Goal: Communication & Community: Participate in discussion

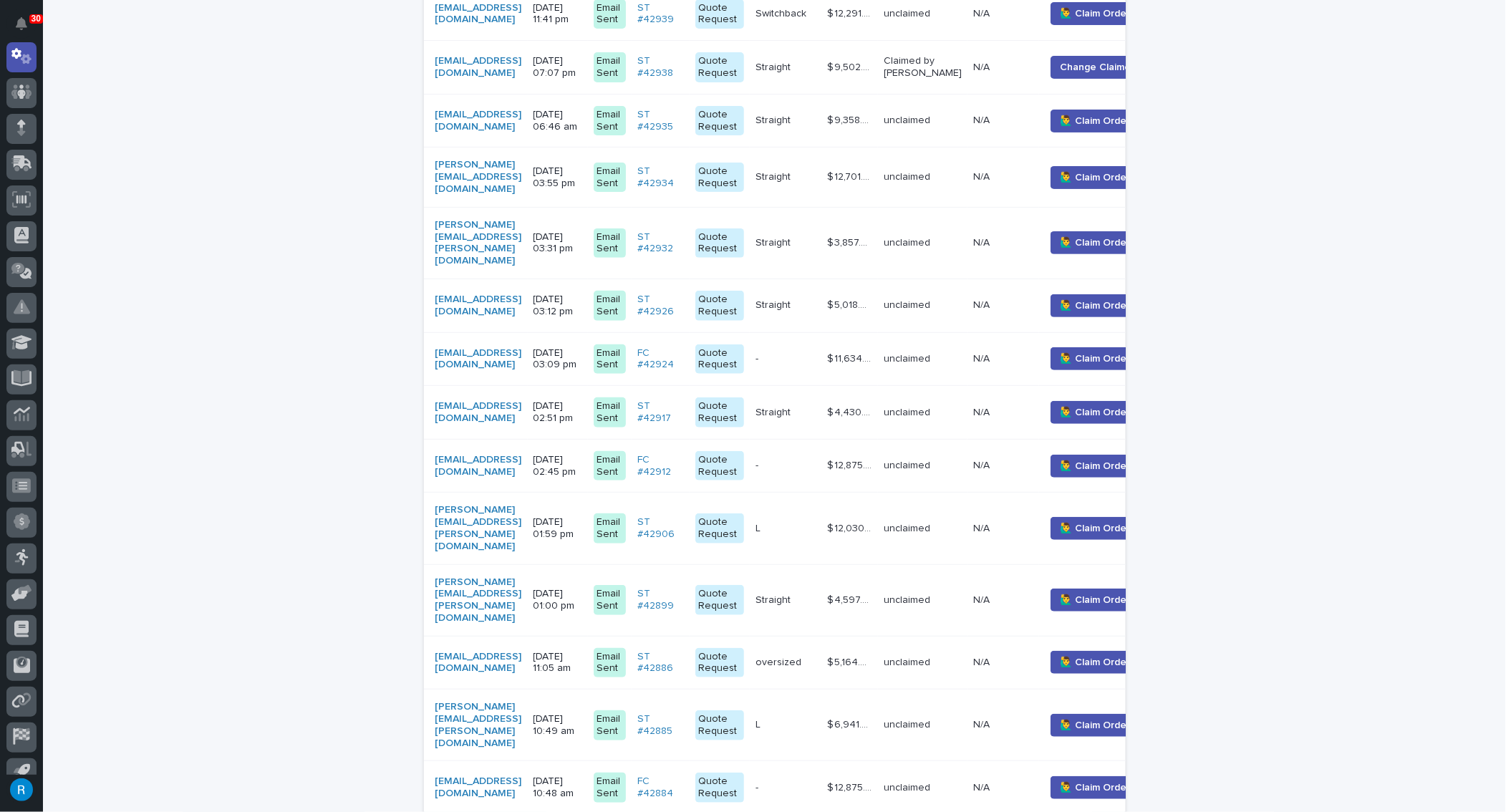
scroll to position [455, 0]
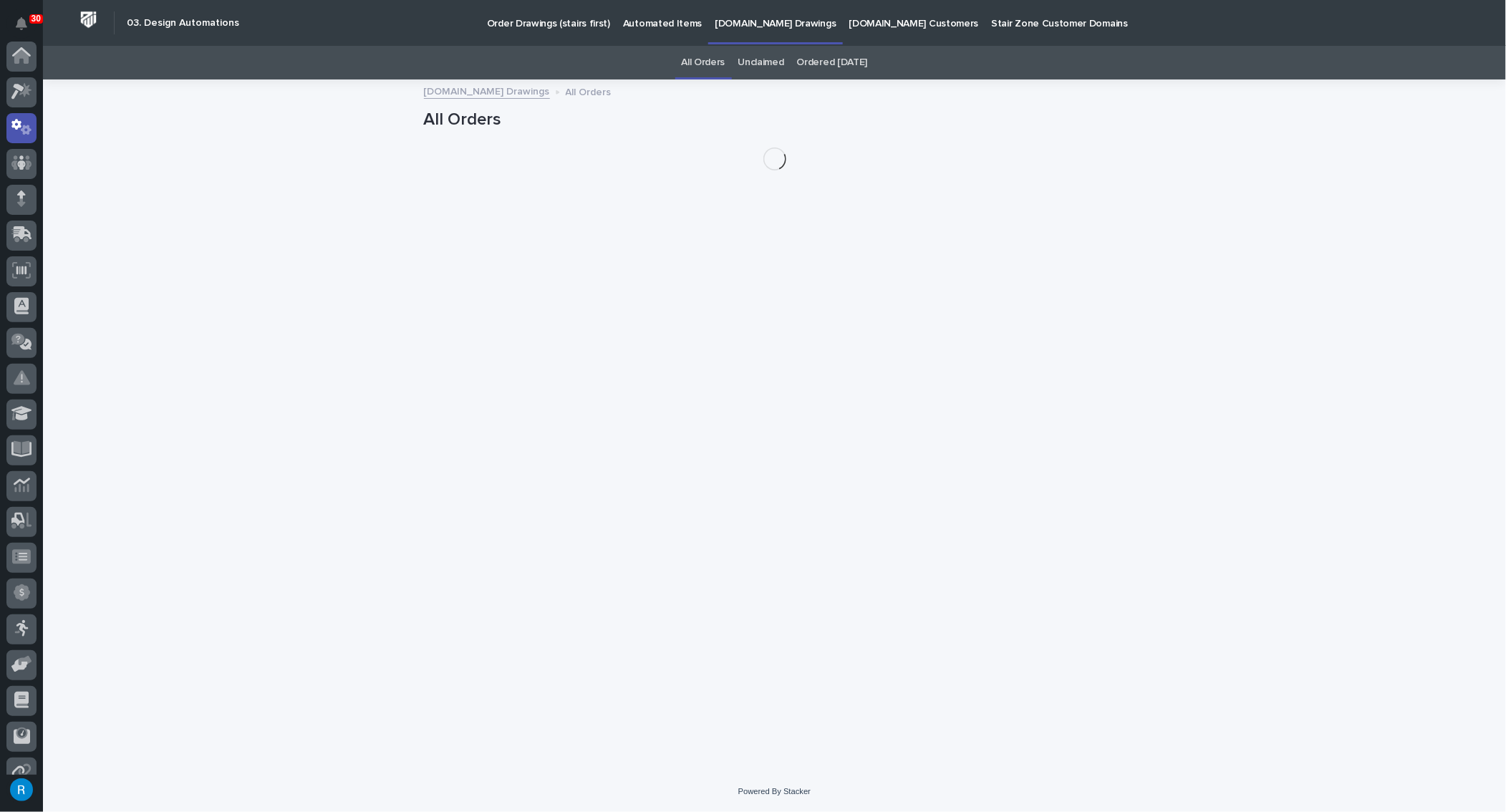
scroll to position [70, 0]
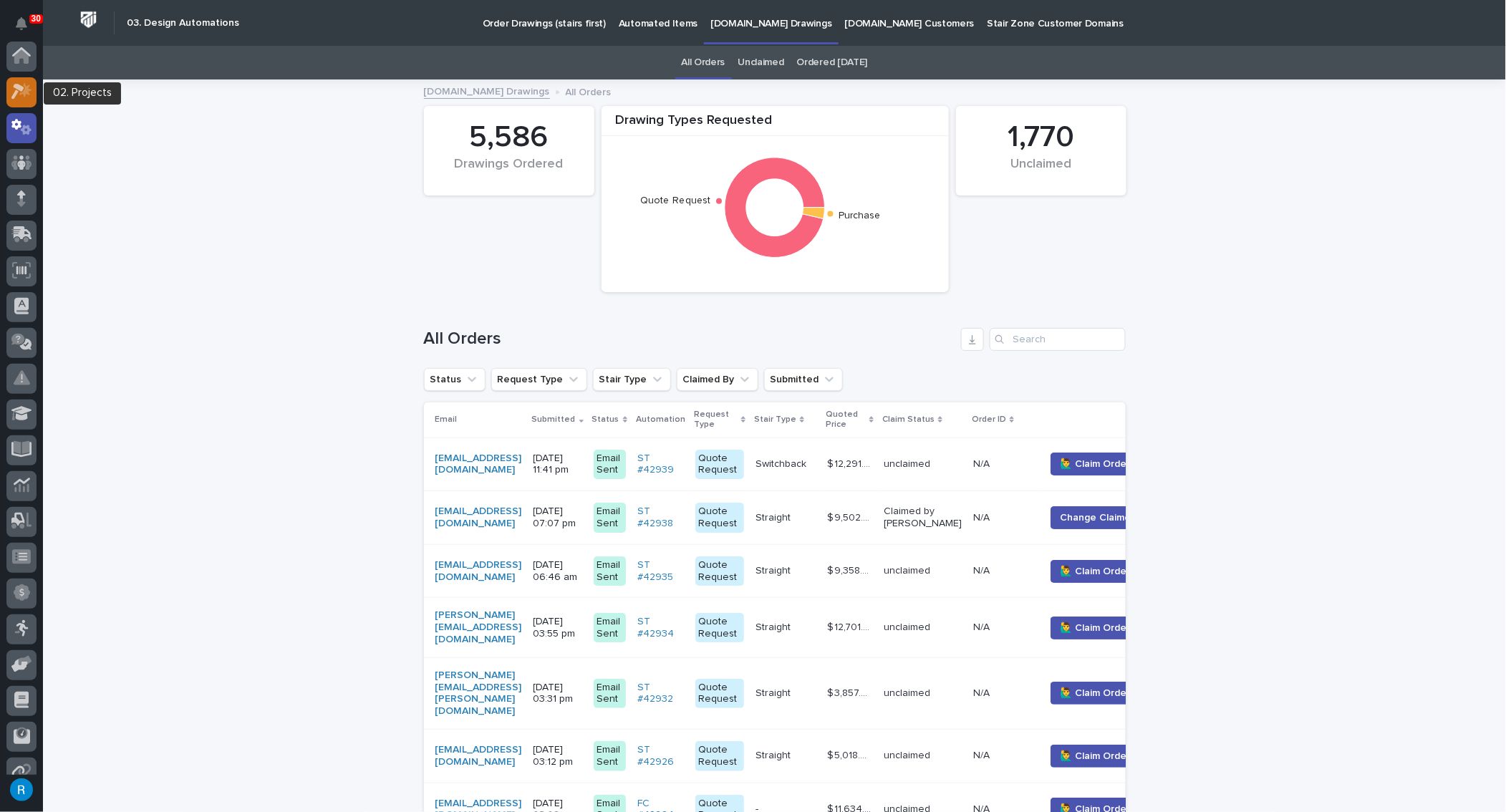
click at [15, 97] on icon at bounding box center [22, 90] width 21 height 16
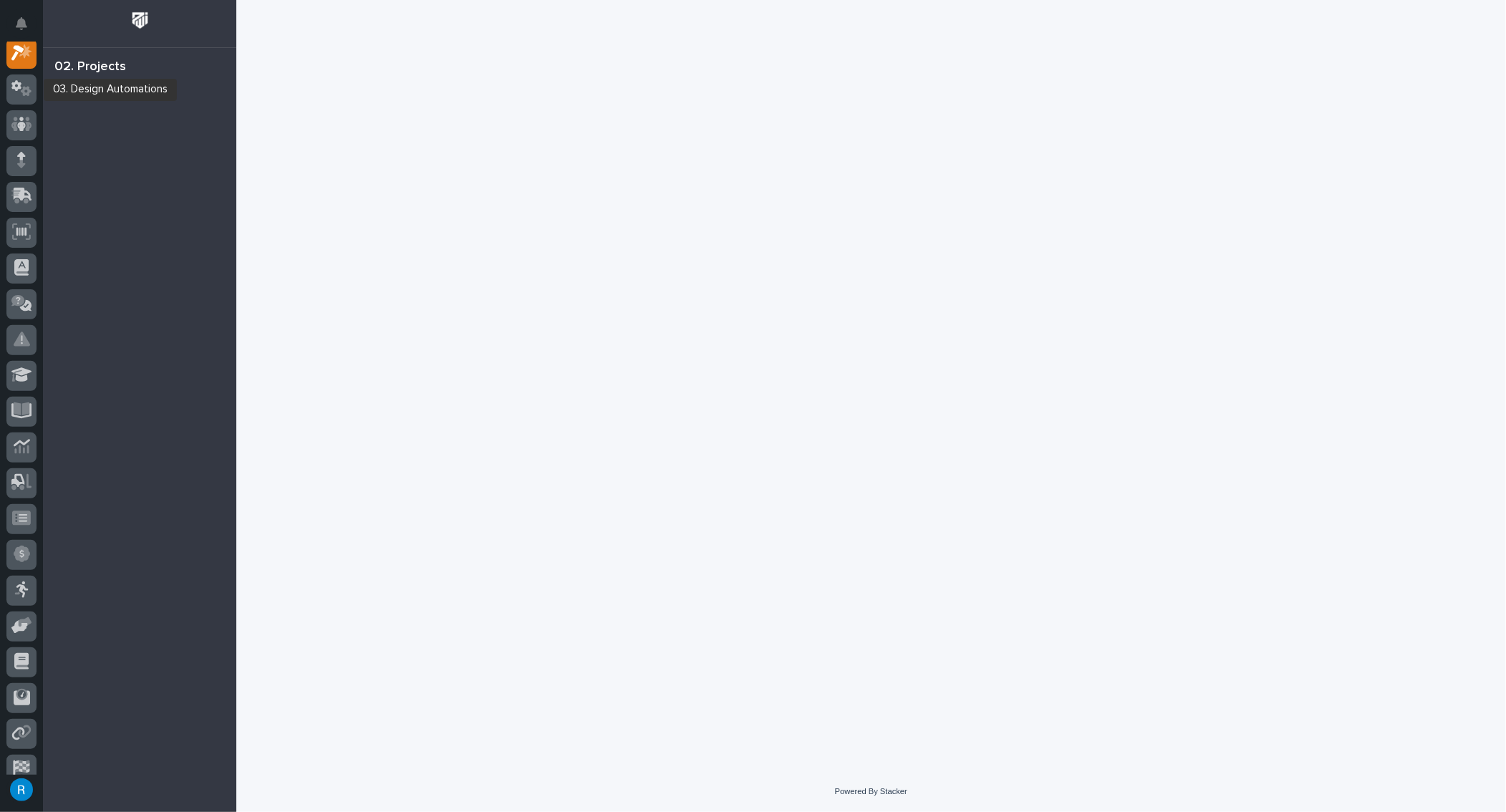
scroll to position [35, 0]
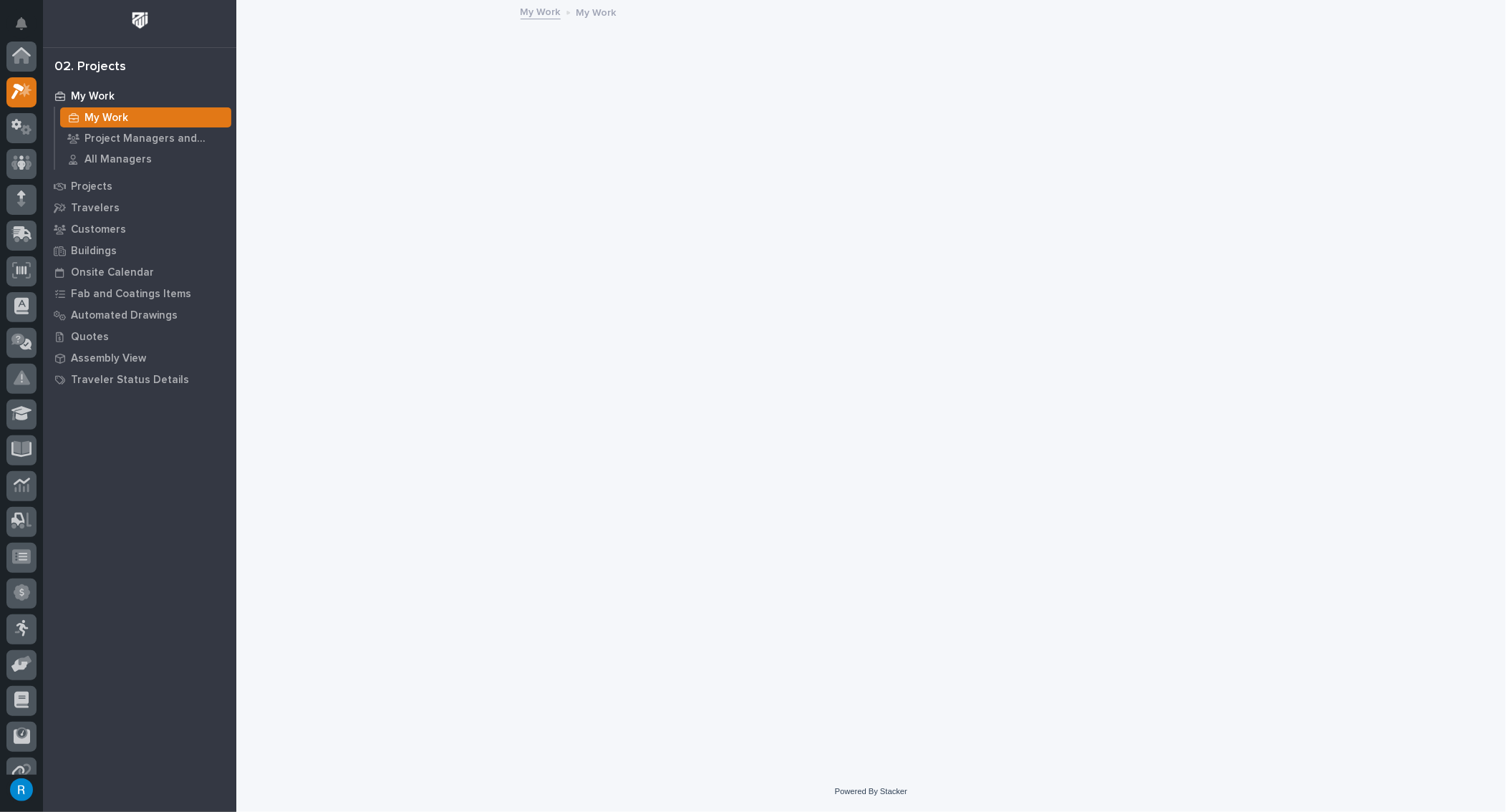
scroll to position [35, 0]
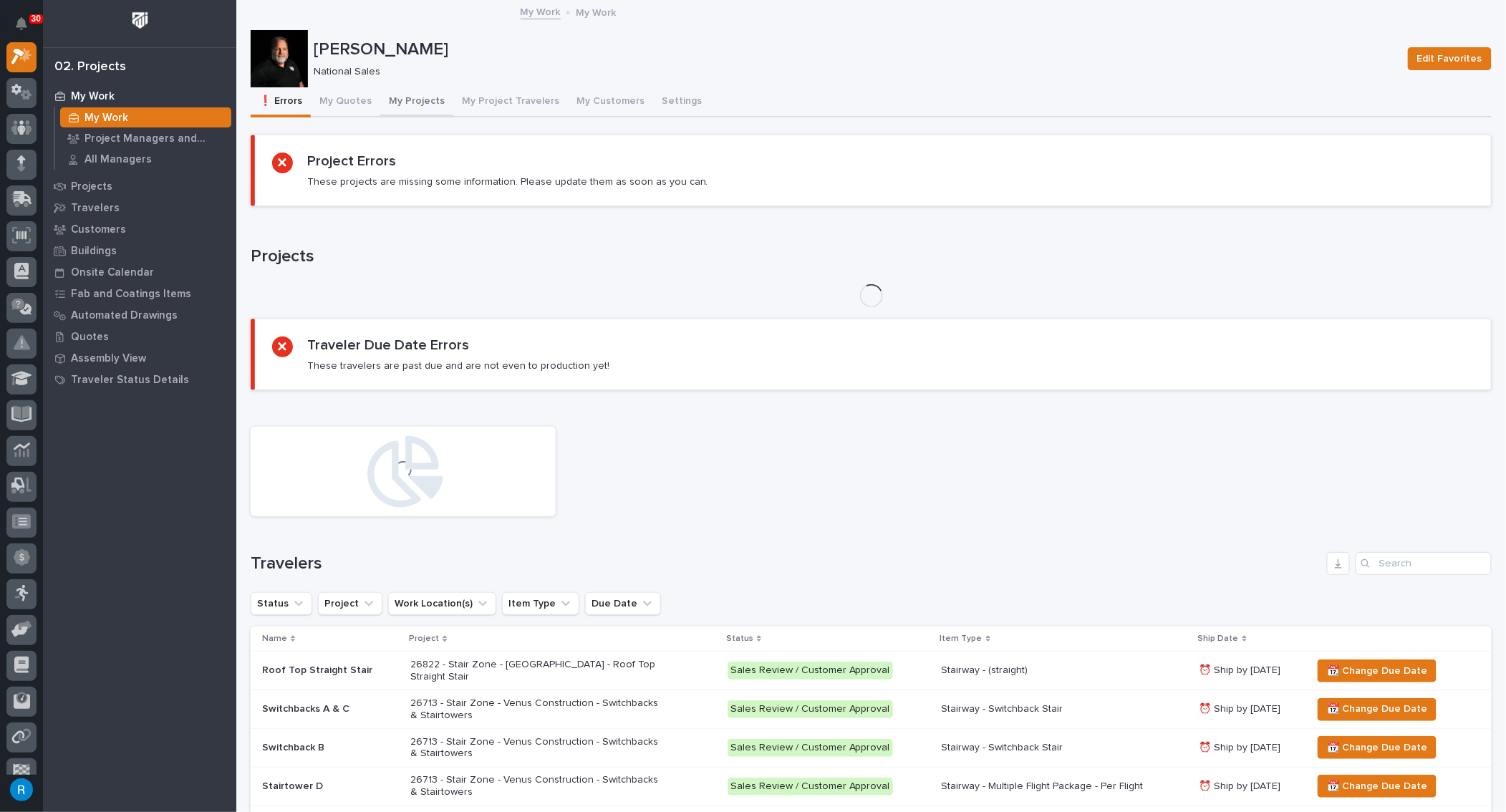
click at [403, 100] on button "My Projects" at bounding box center [416, 103] width 73 height 30
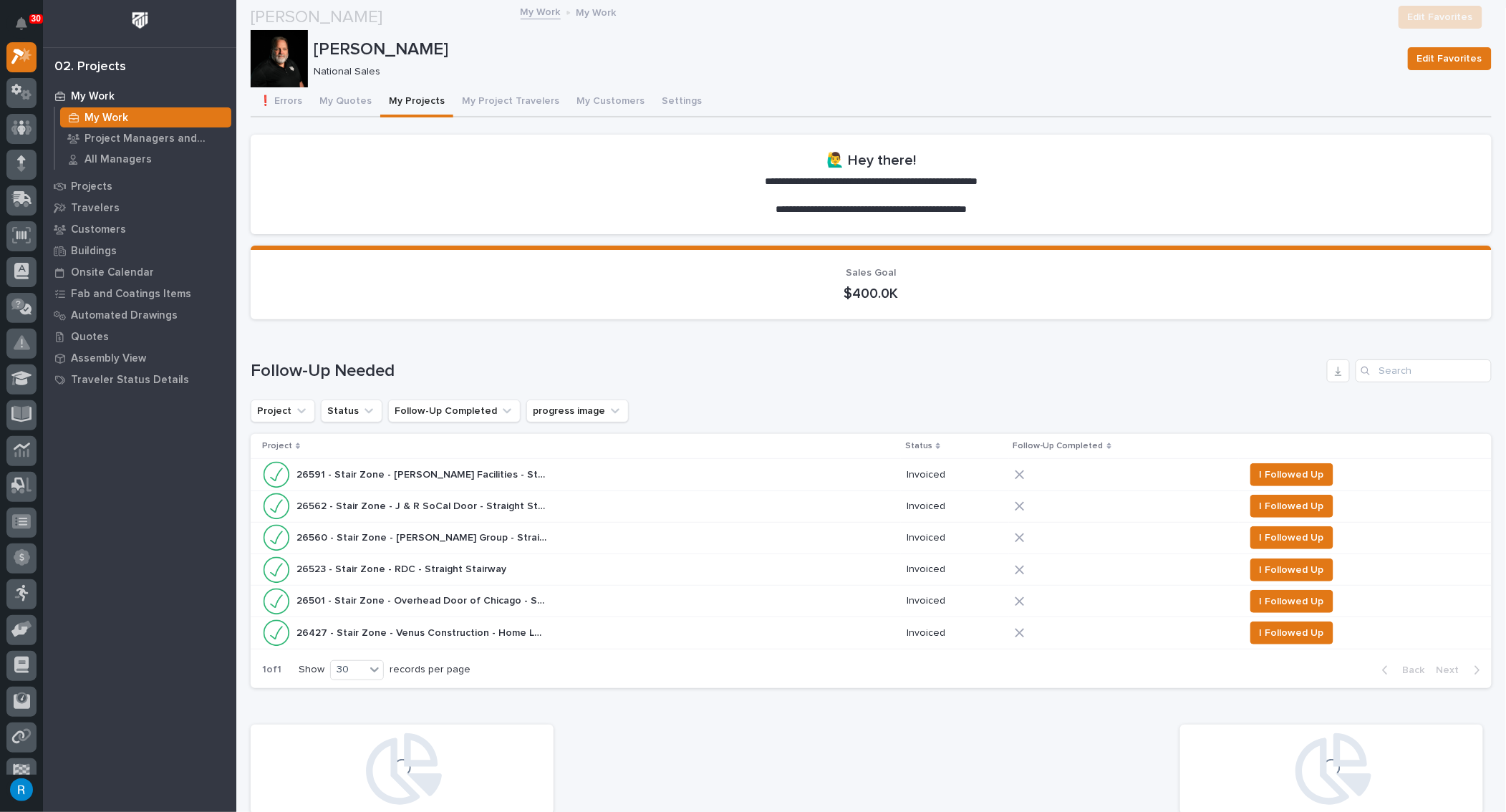
scroll to position [651, 0]
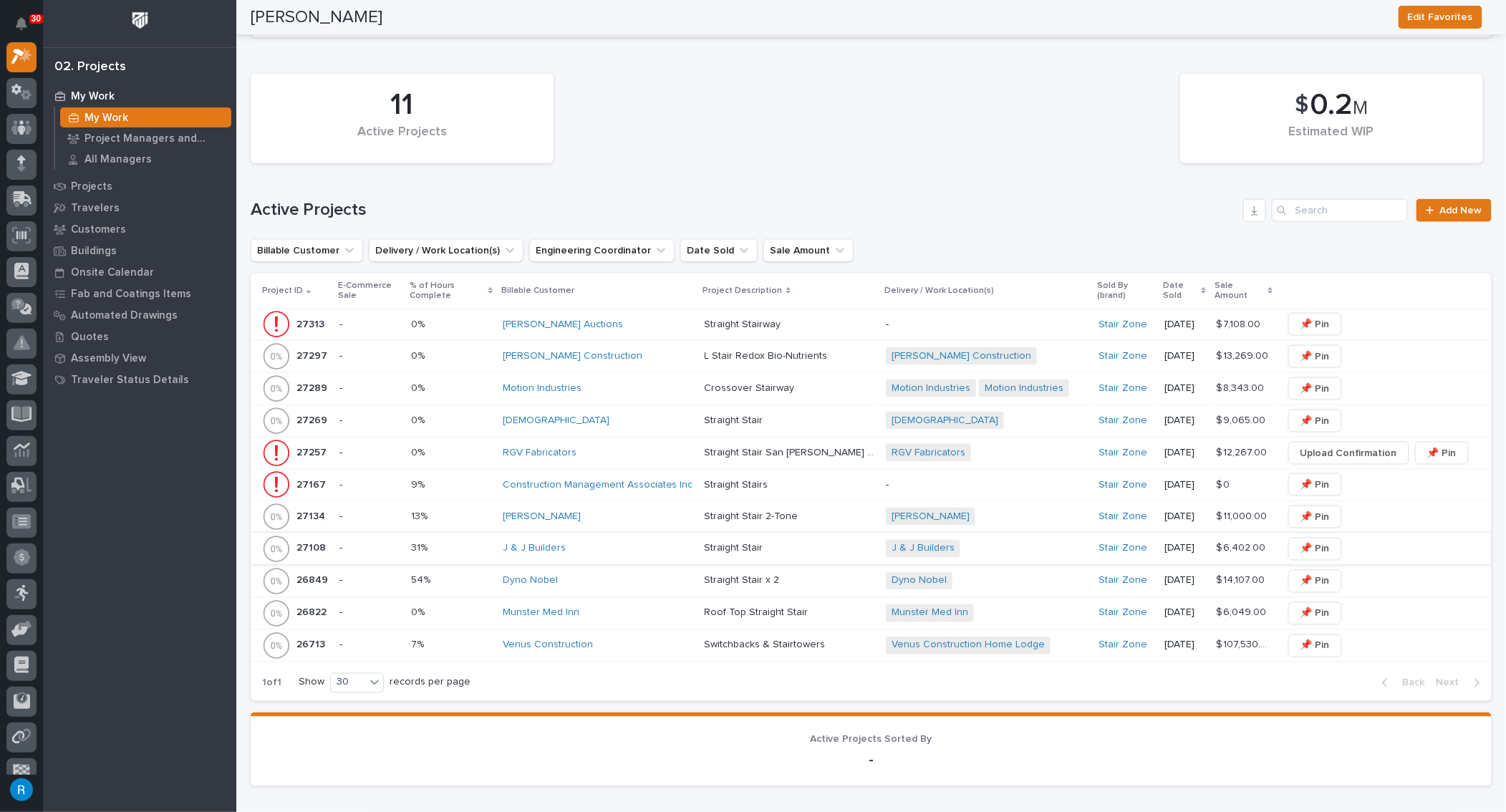
click at [639, 323] on div "Rago Auctions" at bounding box center [598, 325] width 190 height 12
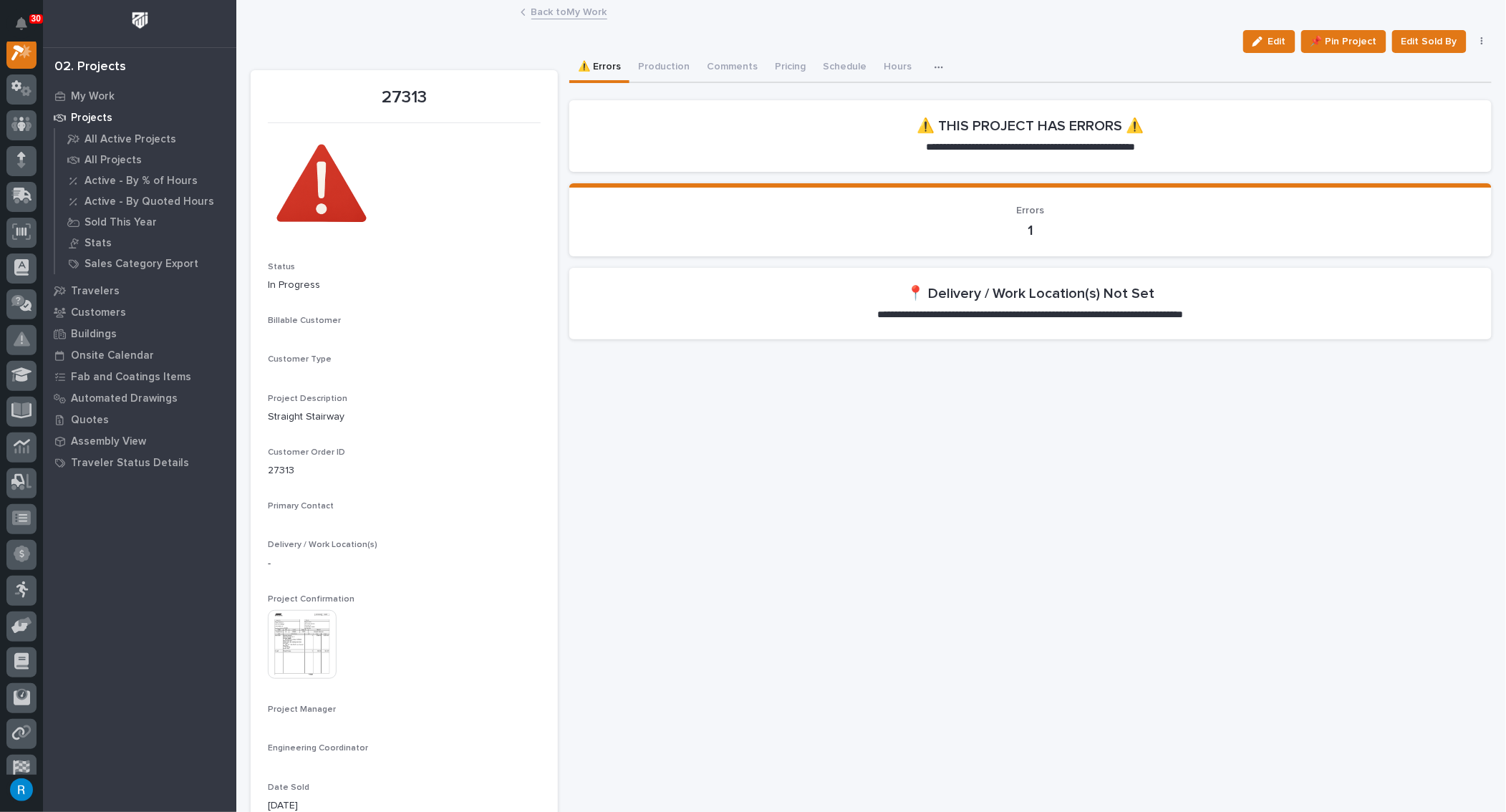
scroll to position [35, 0]
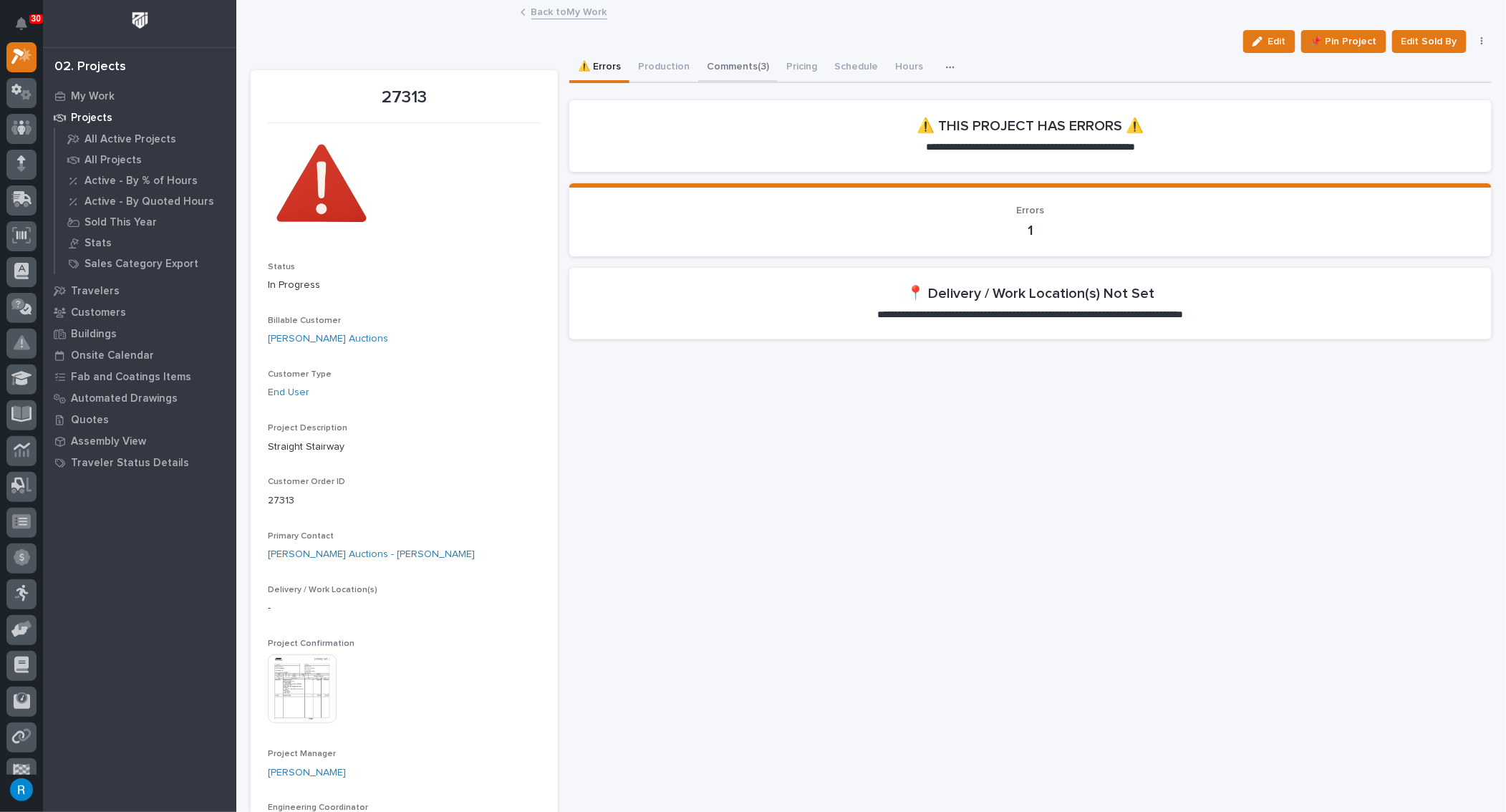
click at [733, 68] on button "Comments (3)" at bounding box center [737, 69] width 79 height 30
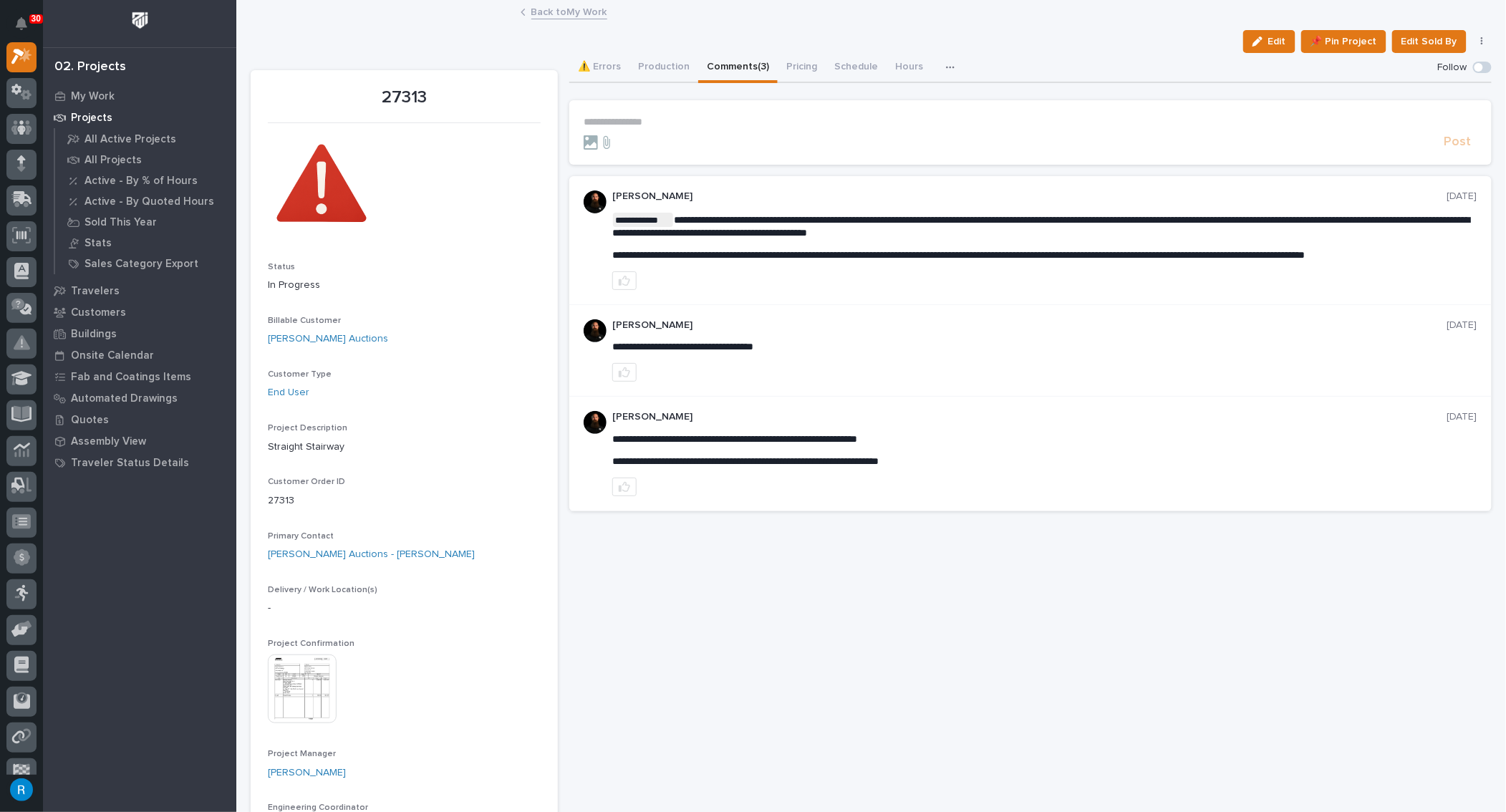
click at [623, 118] on p "**********" at bounding box center [1030, 122] width 894 height 12
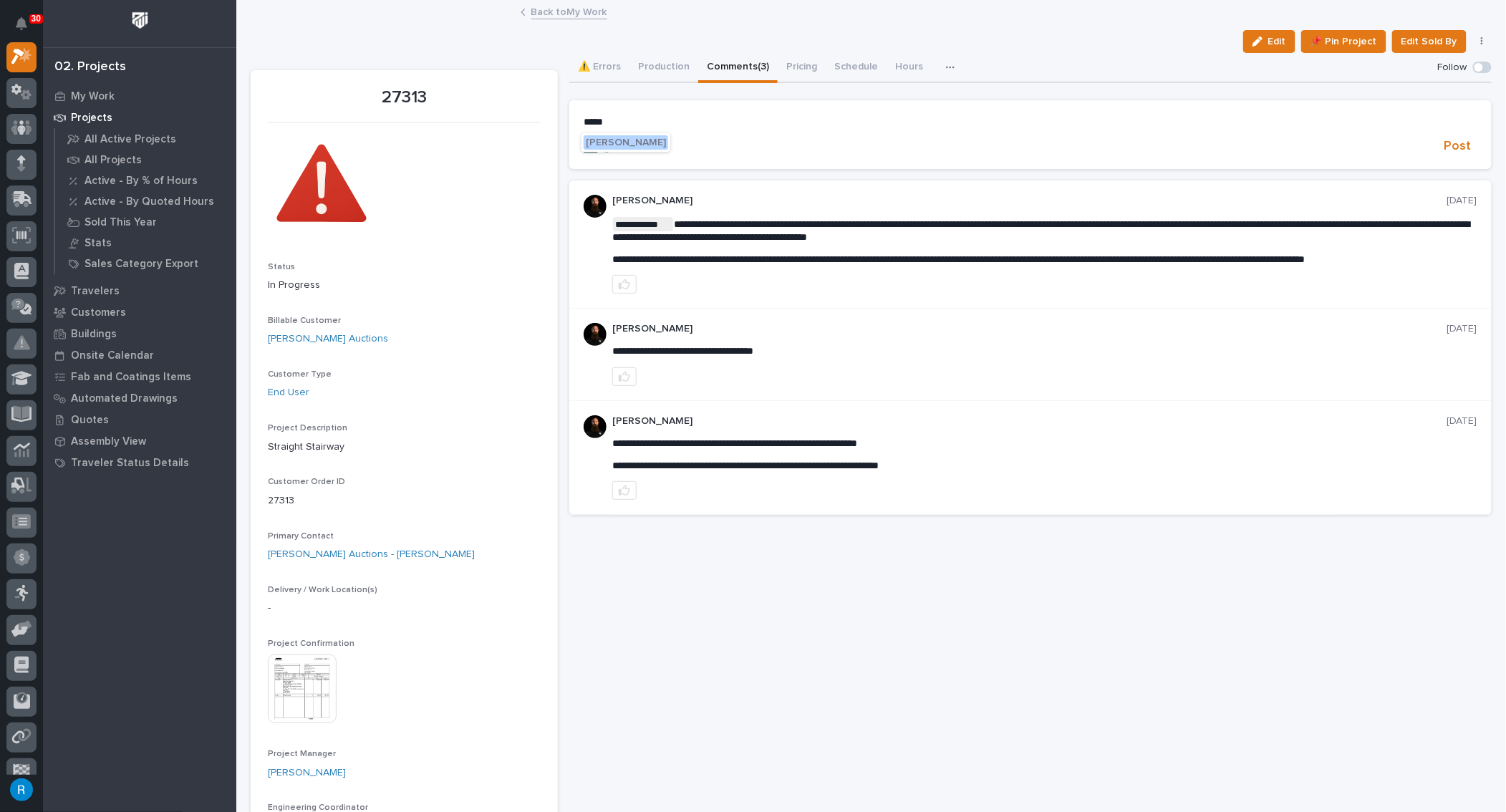
click at [628, 144] on span "Wynne Hochstetler" at bounding box center [625, 142] width 80 height 10
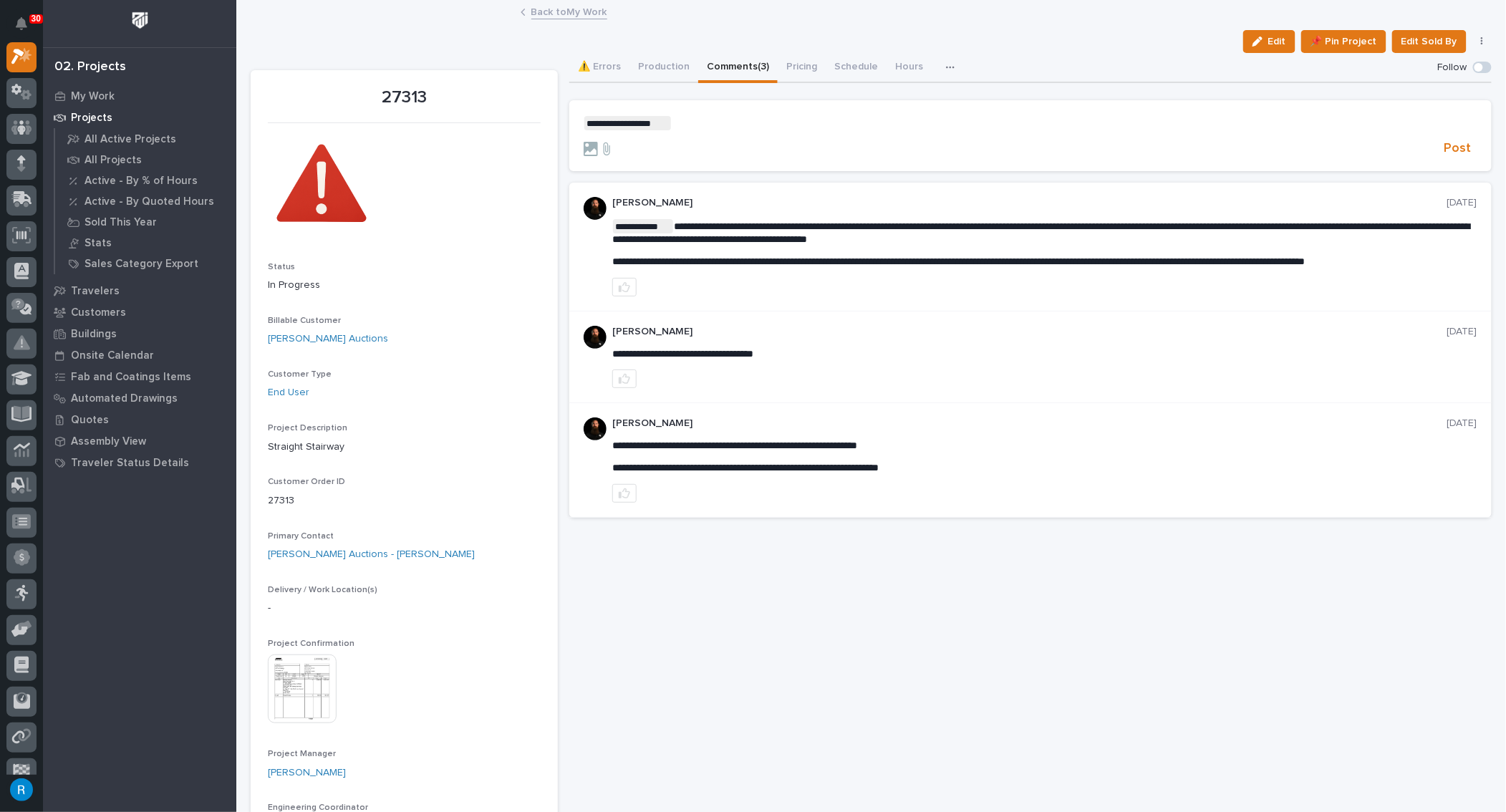
click at [692, 126] on p "**********" at bounding box center [1030, 123] width 894 height 14
click at [704, 141] on span "Tyler Hartsough" at bounding box center [714, 144] width 80 height 10
click at [765, 121] on p "**********" at bounding box center [1030, 123] width 894 height 14
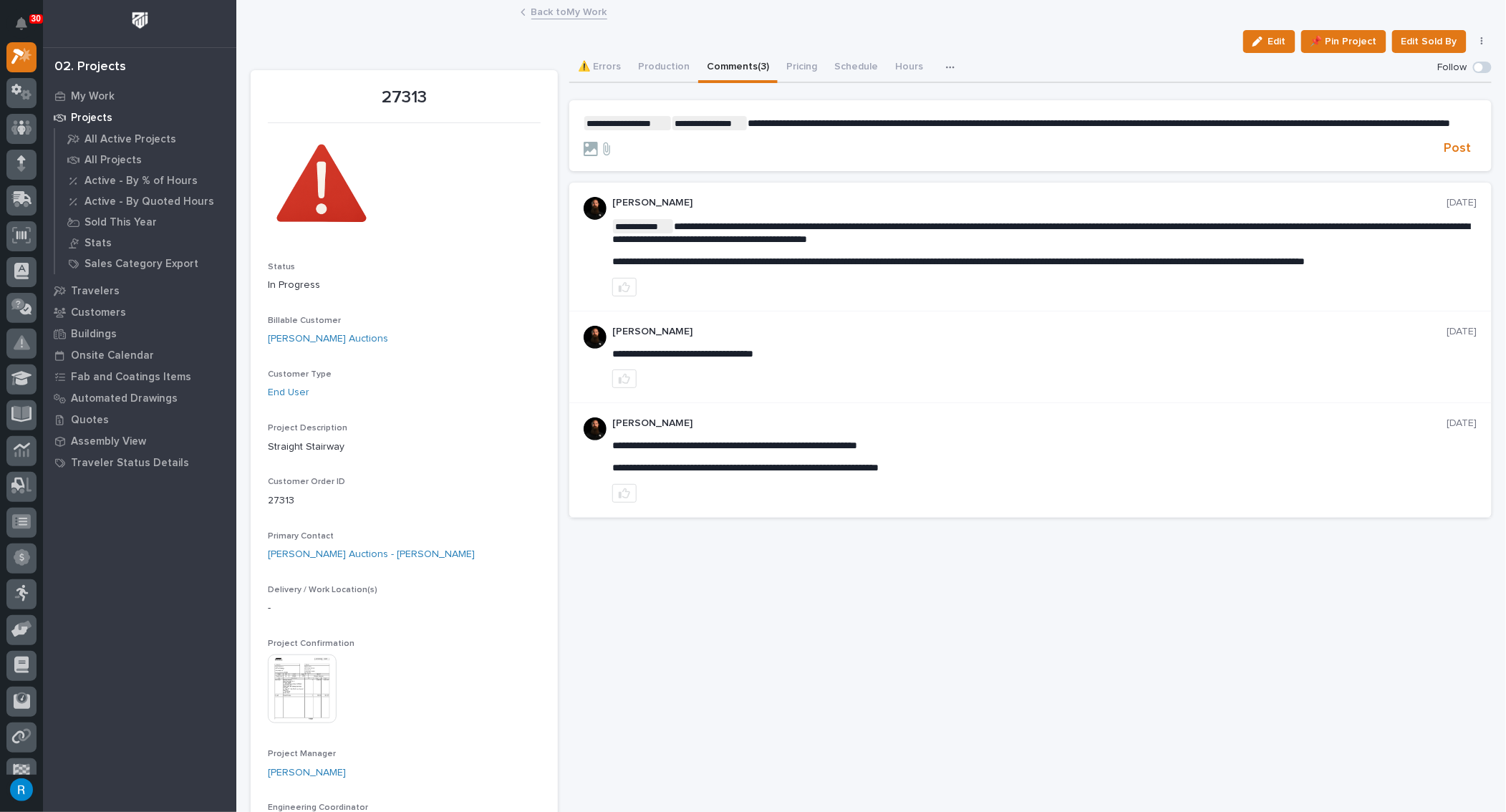
click at [727, 142] on form "**********" at bounding box center [1030, 137] width 894 height 42
drag, startPoint x: 708, startPoint y: 134, endPoint x: 718, endPoint y: 153, distance: 21.5
click at [712, 130] on p "**********" at bounding box center [1030, 123] width 894 height 14
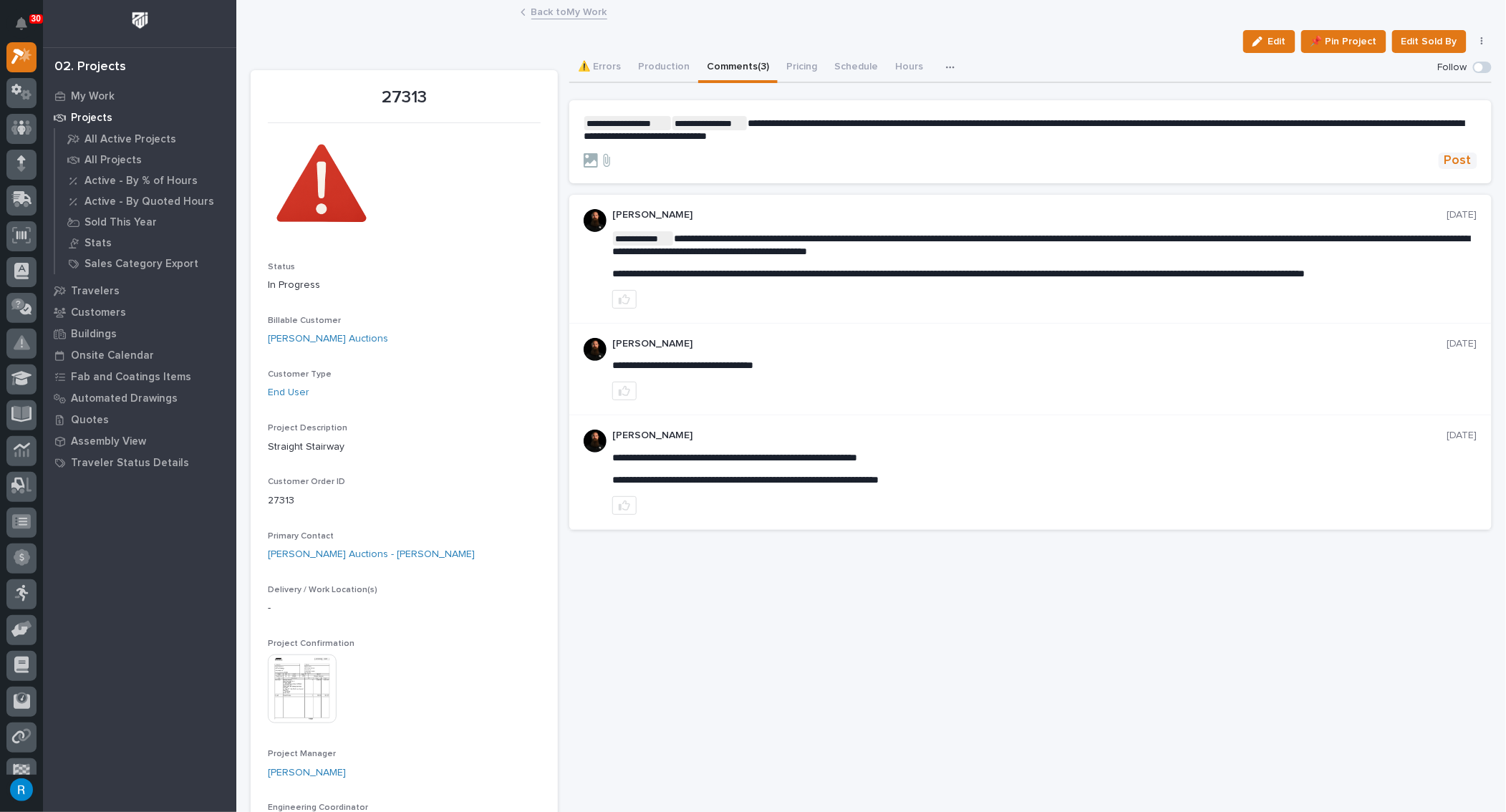
click at [1450, 161] on span "Post" at bounding box center [1457, 160] width 28 height 16
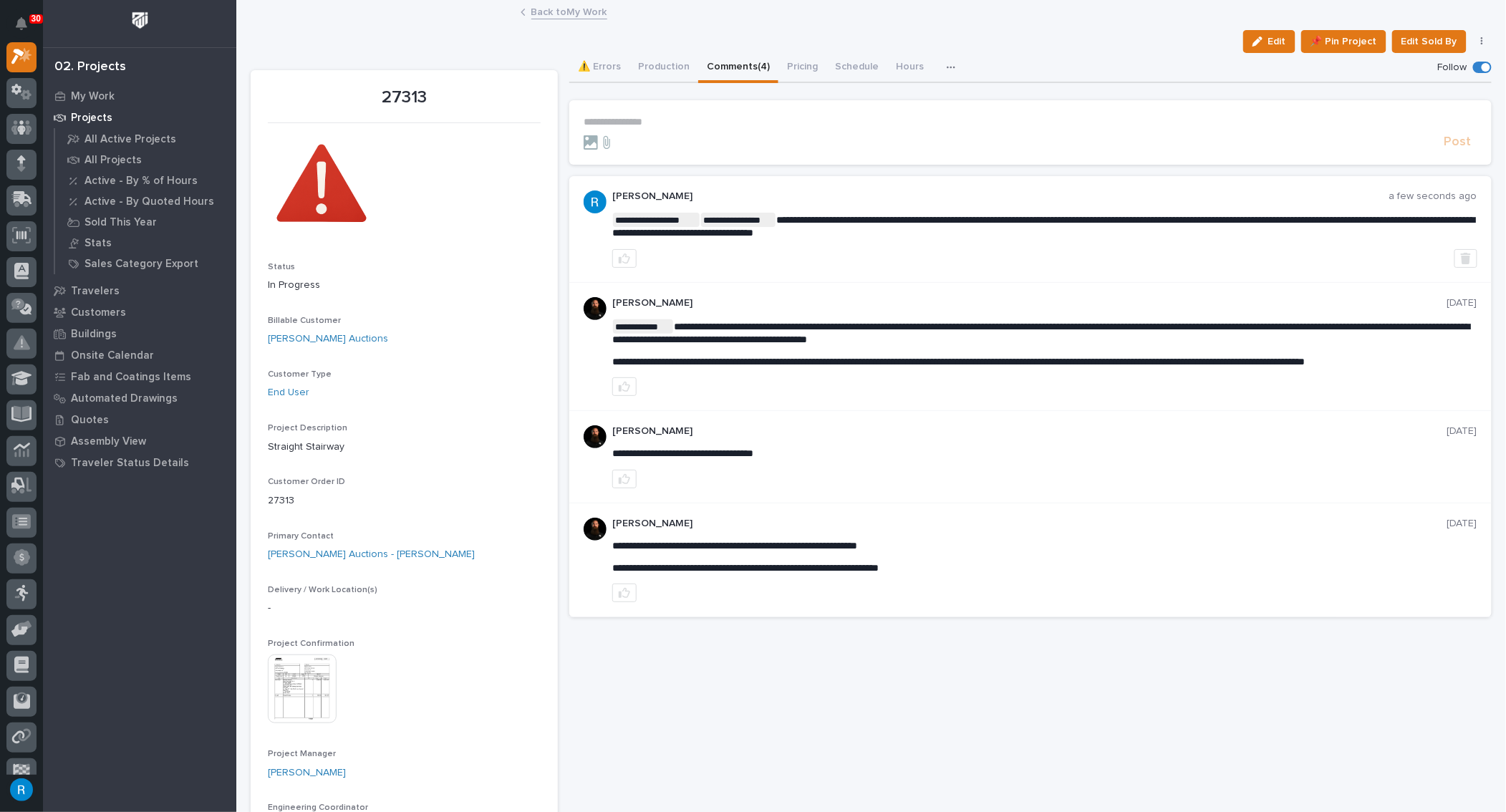
click at [1481, 45] on icon "button" at bounding box center [1482, 41] width 2 height 9
click at [1142, 39] on div "Edit 📌 Pin Project Edit Sold By Cancel" at bounding box center [871, 42] width 1241 height 23
click at [655, 67] on button "Production" at bounding box center [664, 69] width 69 height 30
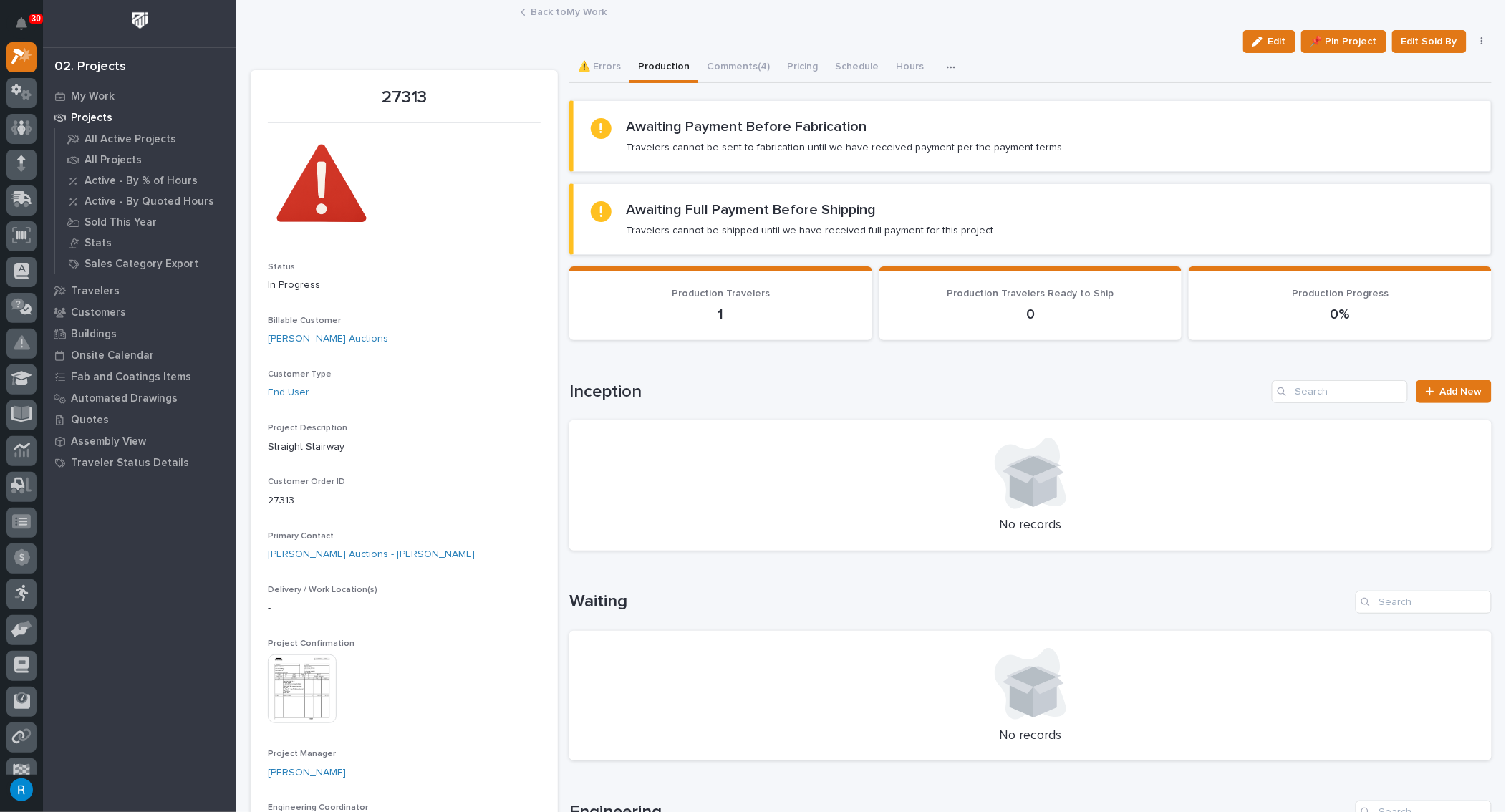
click at [1481, 39] on icon "button" at bounding box center [1482, 41] width 2 height 9
click at [1010, 30] on div "Edit 📌 Pin Project Edit Sold By Cancel" at bounding box center [871, 42] width 1241 height 23
click at [946, 64] on icon "button" at bounding box center [950, 67] width 9 height 10
click at [602, 69] on button "⚠️ Errors" at bounding box center [599, 69] width 60 height 30
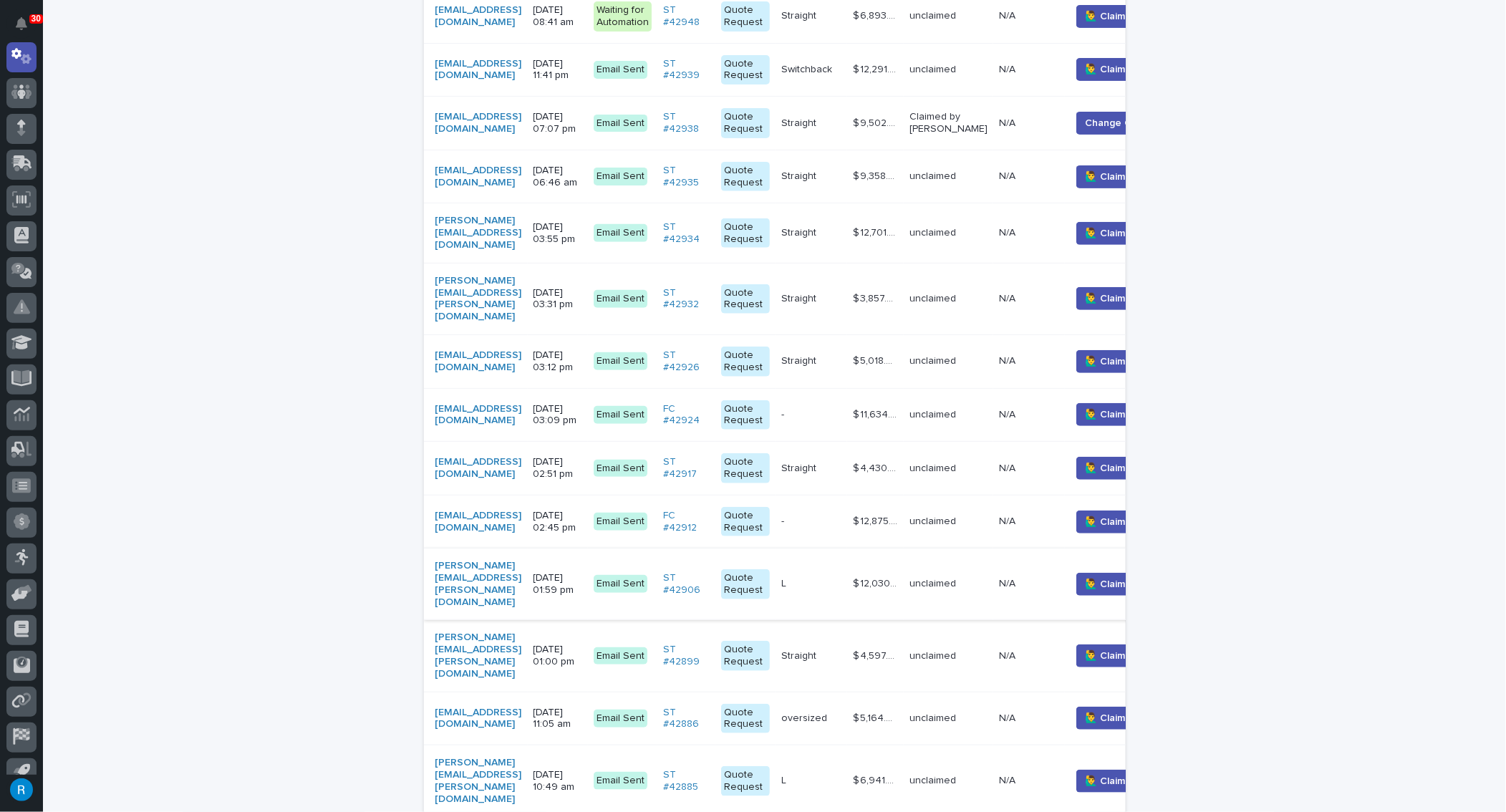
scroll to position [585, 0]
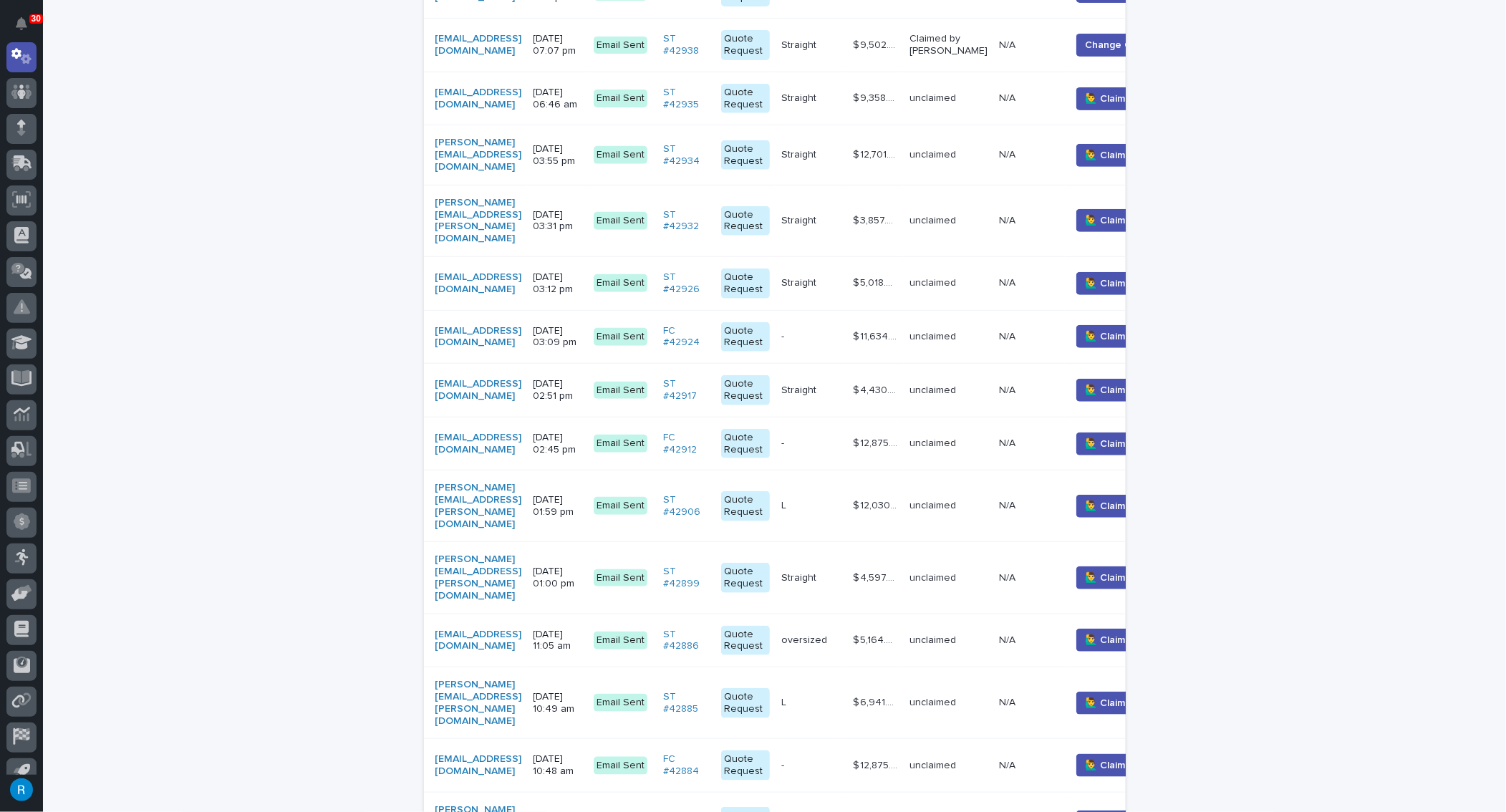
click at [522, 372] on div "[EMAIL_ADDRESS][DOMAIN_NAME]" at bounding box center [478, 390] width 87 height 36
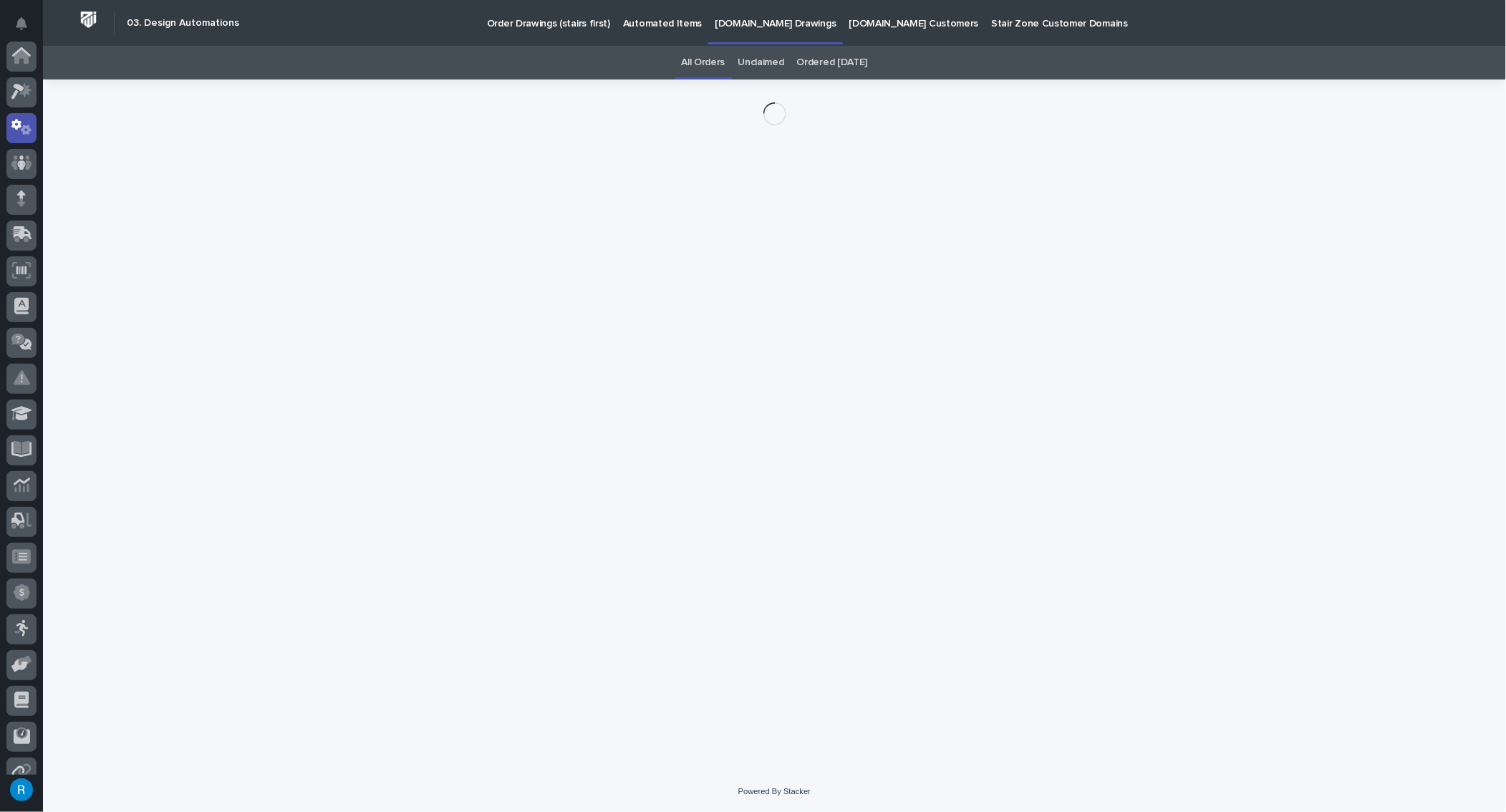
scroll to position [70, 0]
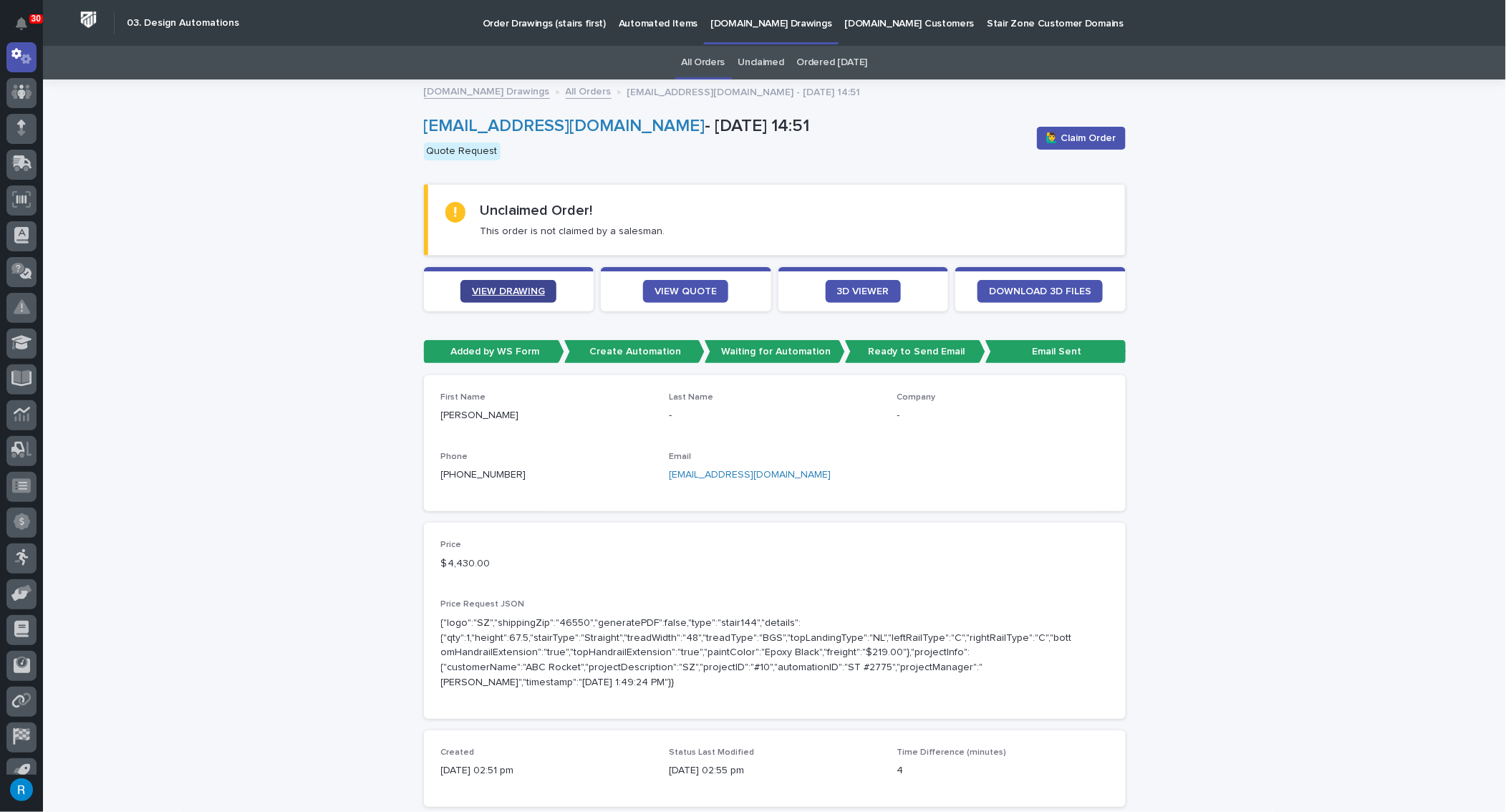
click at [509, 288] on span "VIEW DRAWING" at bounding box center [508, 291] width 73 height 10
